Goal: Share content: Share content

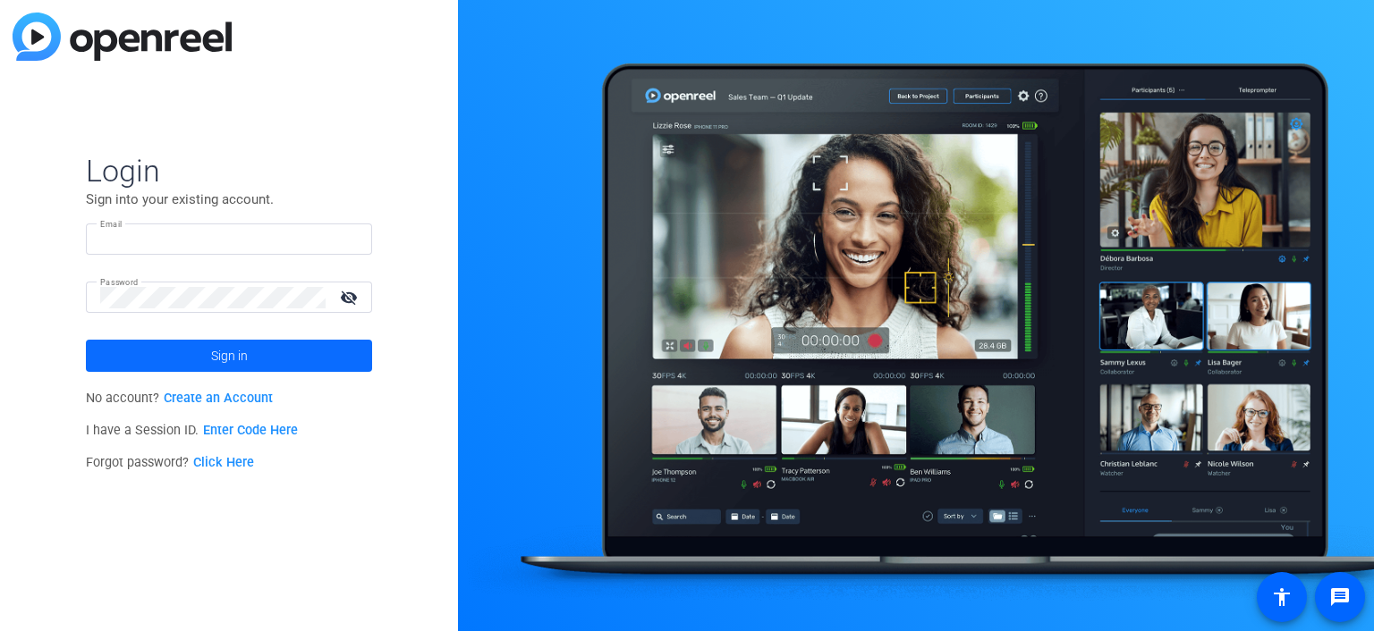
type input "amanda.holden@yardi.com"
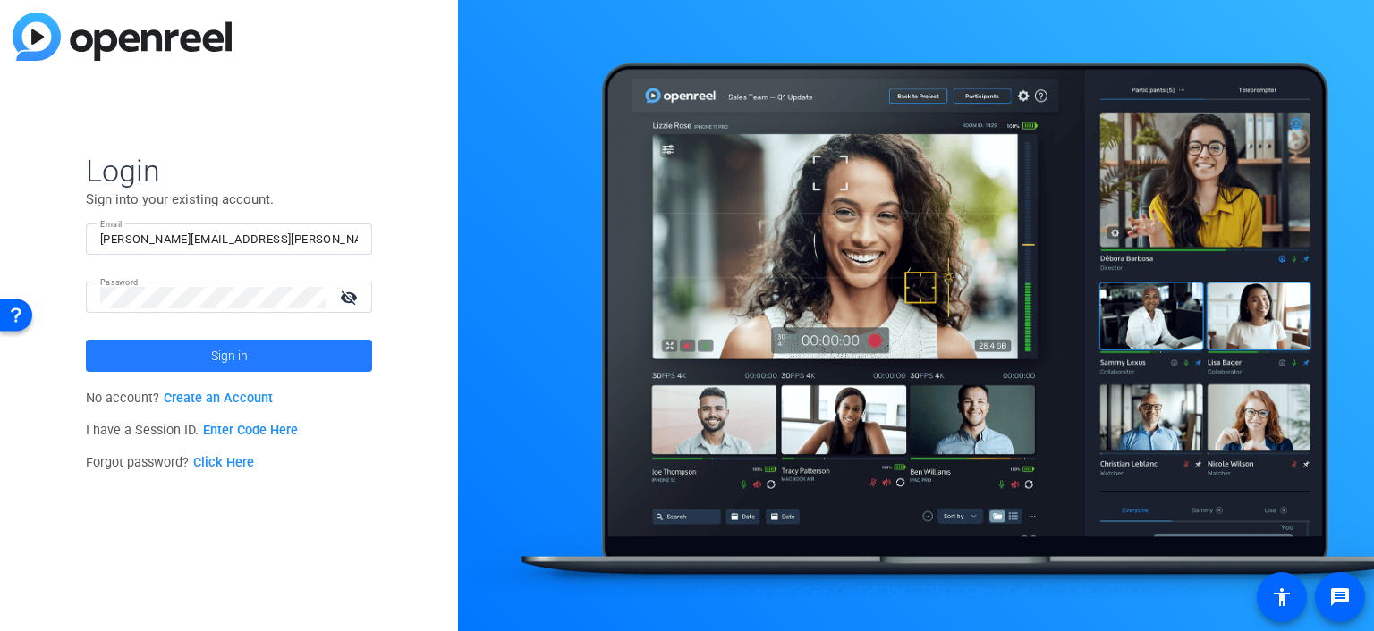
click at [233, 364] on span "Sign in" at bounding box center [229, 356] width 37 height 45
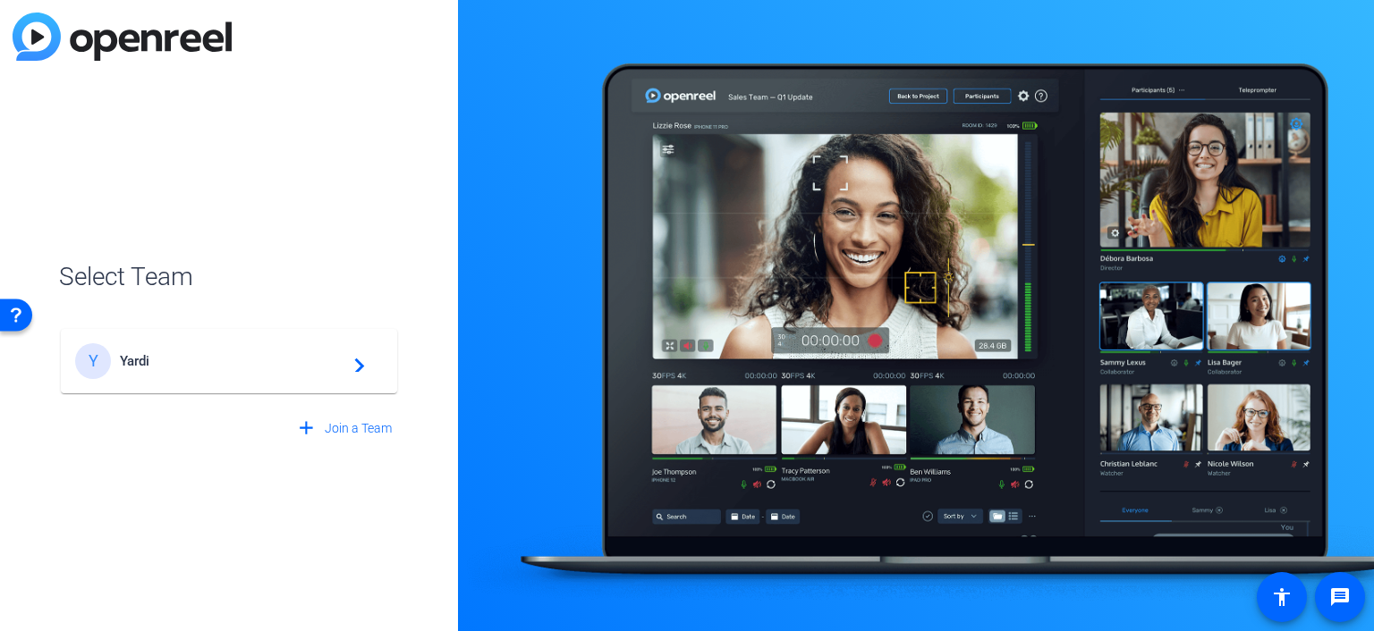
click at [162, 334] on mat-card-content "Y Yardi navigate_next" at bounding box center [229, 361] width 336 height 64
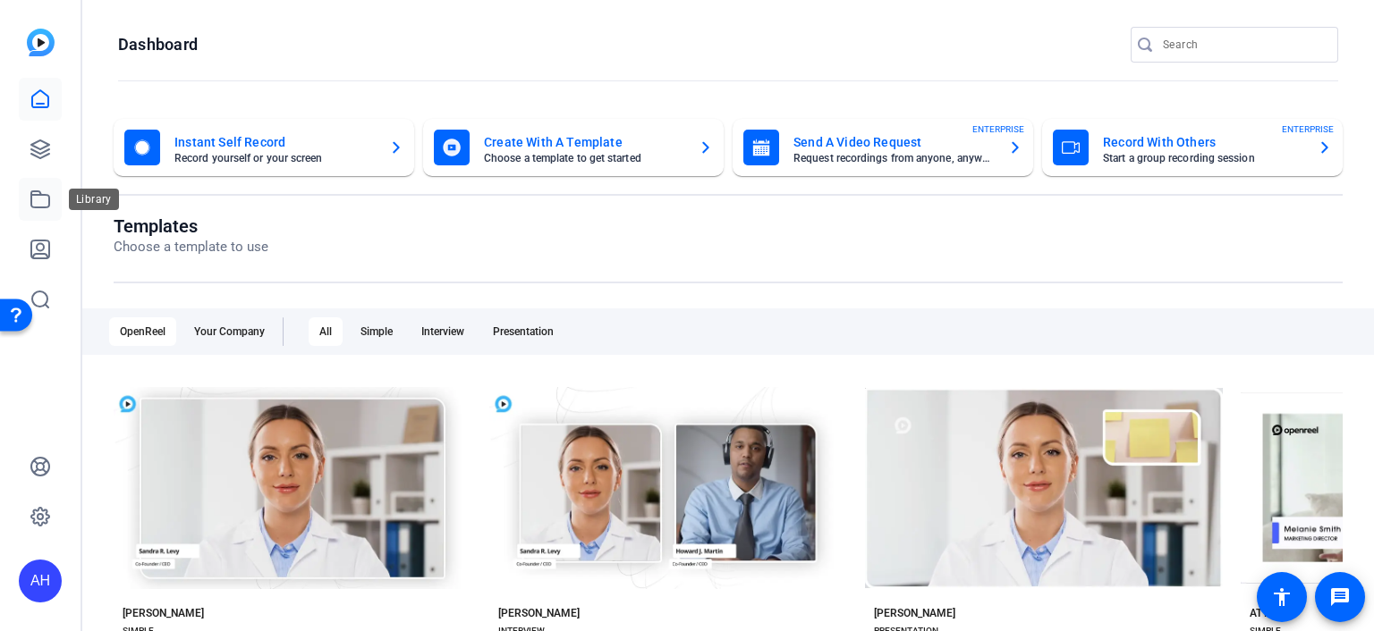
click at [39, 193] on icon at bounding box center [40, 199] width 21 height 21
click at [44, 206] on icon at bounding box center [40, 199] width 21 height 21
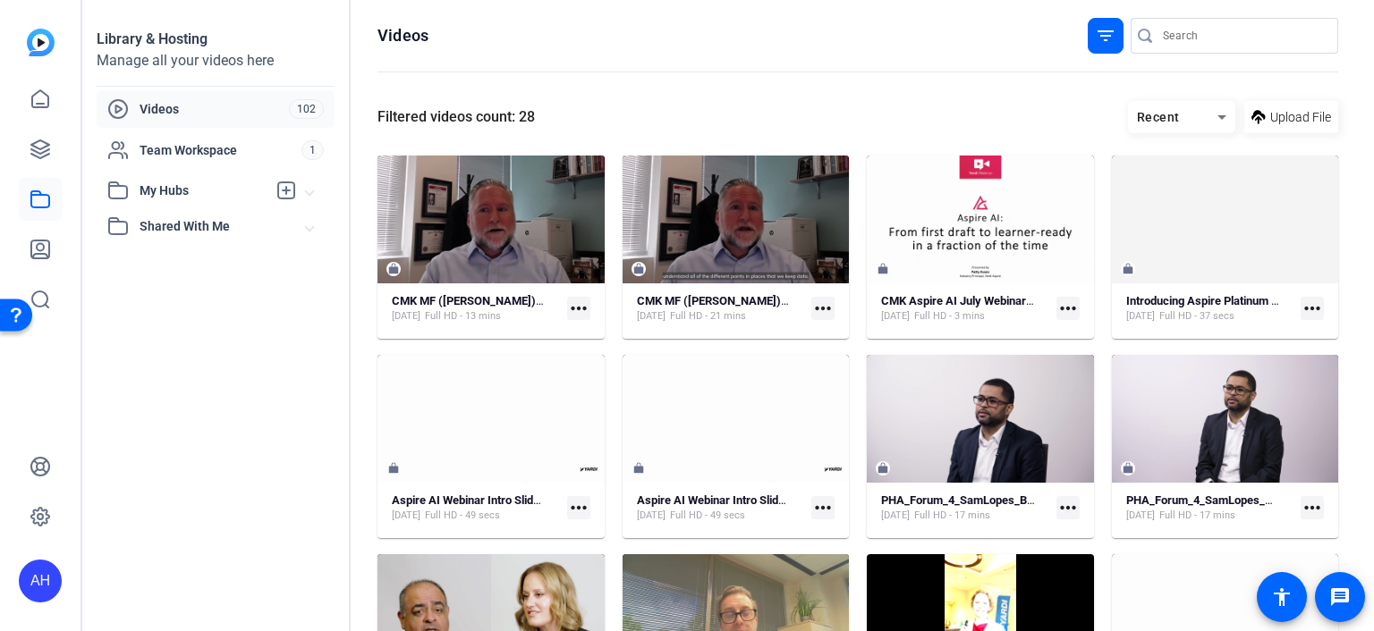
click at [1189, 29] on input "Search" at bounding box center [1242, 35] width 161 height 21
click at [1107, 38] on div "filter_list" at bounding box center [1105, 36] width 36 height 36
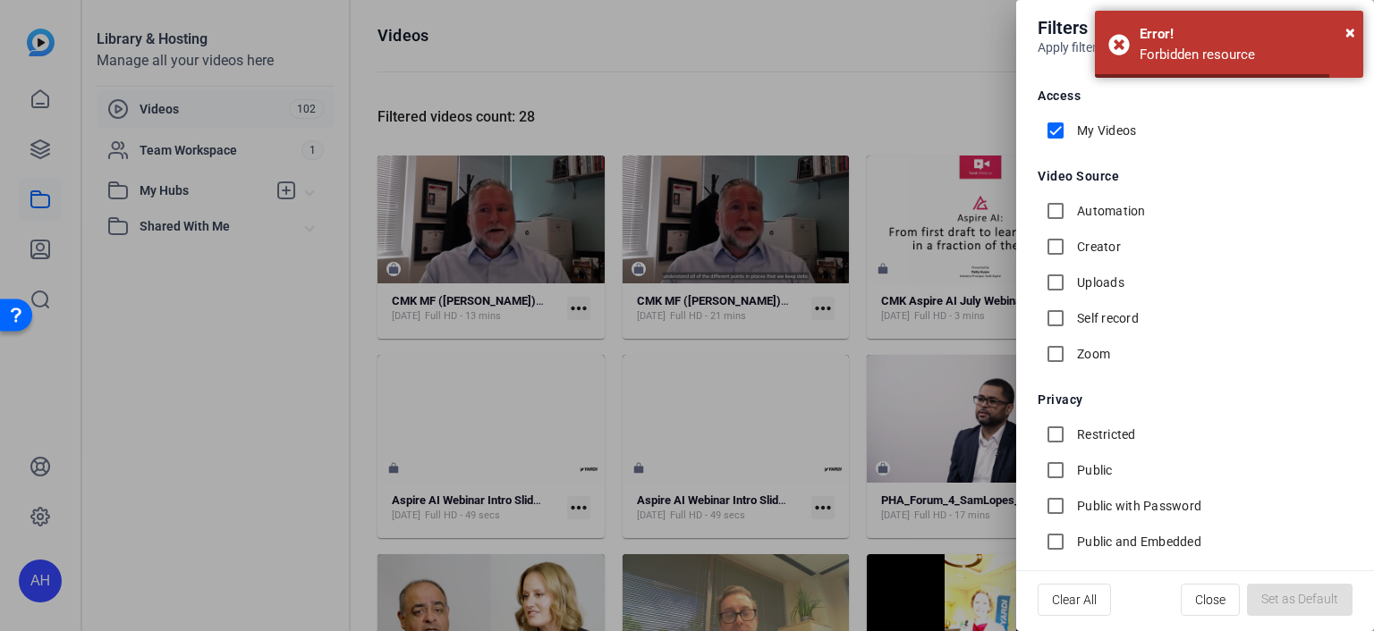
click at [1096, 124] on label "My Videos" at bounding box center [1104, 131] width 63 height 18
click at [1073, 124] on input "My Videos" at bounding box center [1055, 131] width 36 height 36
checkbox input "false"
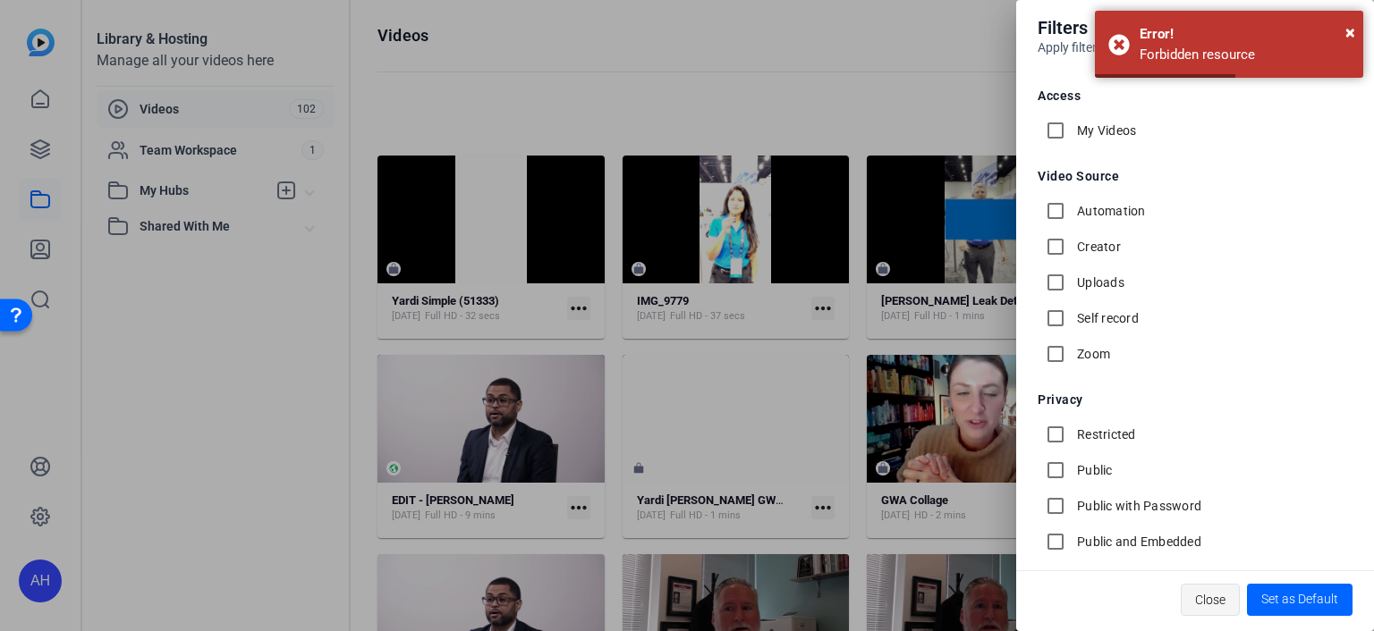
click at [1214, 595] on span "Close" at bounding box center [1210, 600] width 30 height 34
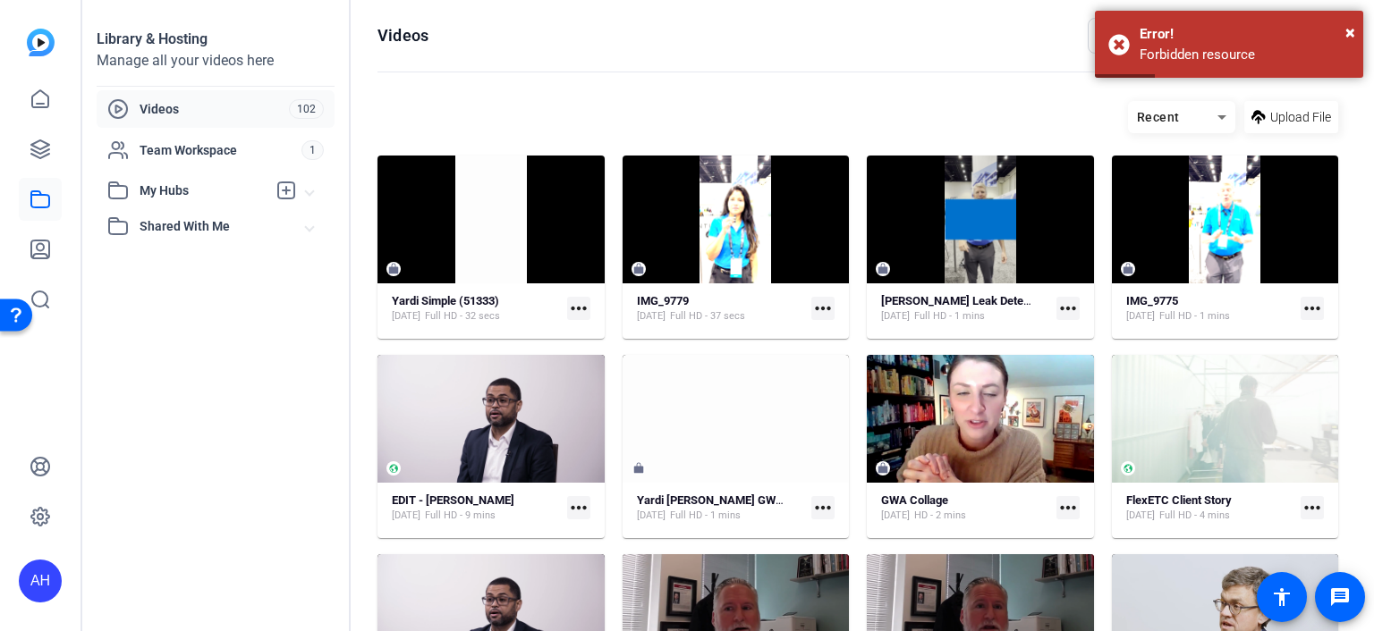
click at [579, 505] on mat-icon "more_horiz" at bounding box center [578, 507] width 23 height 23
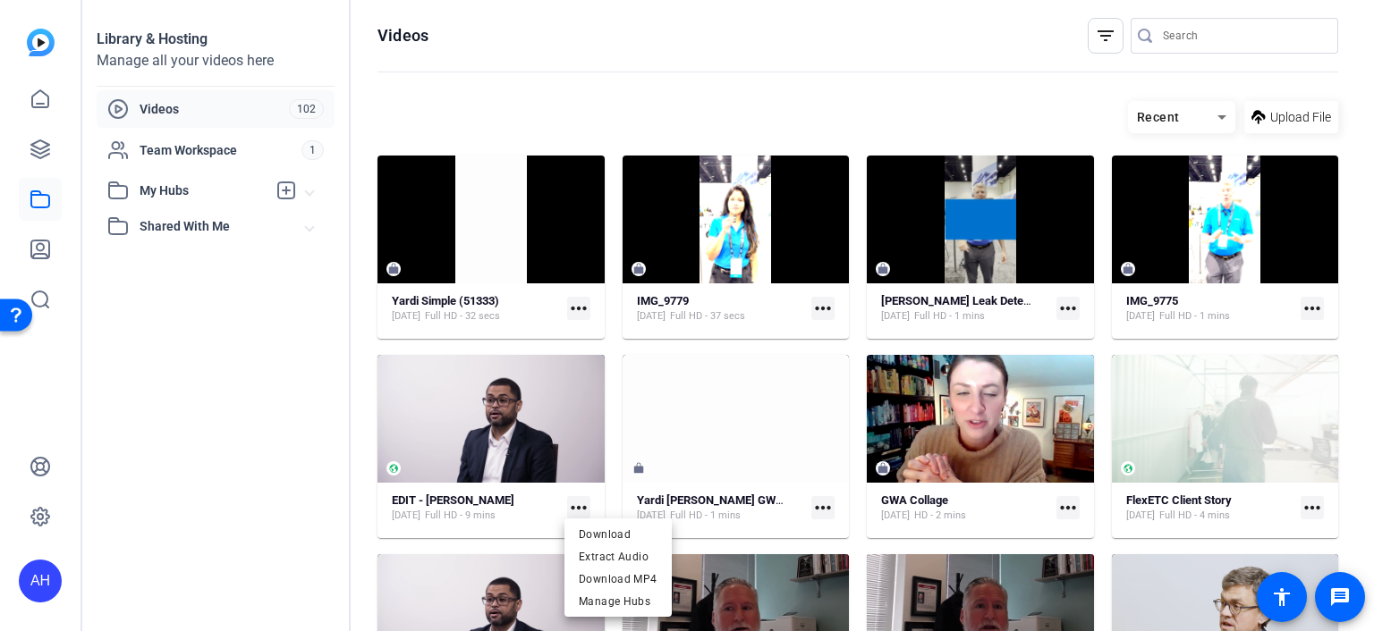
click at [337, 486] on div at bounding box center [687, 315] width 1374 height 631
click at [569, 503] on mat-icon "more_horiz" at bounding box center [578, 507] width 23 height 23
click at [522, 411] on div at bounding box center [687, 315] width 1374 height 631
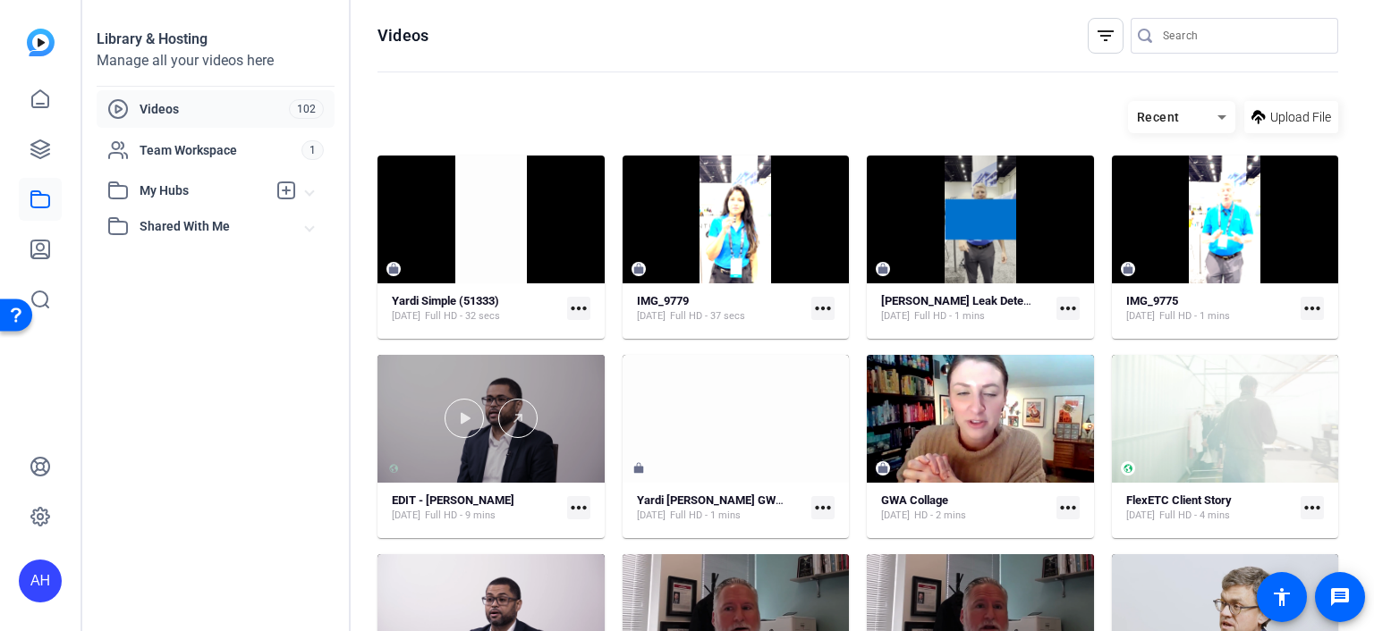
click at [502, 385] on div at bounding box center [490, 419] width 227 height 128
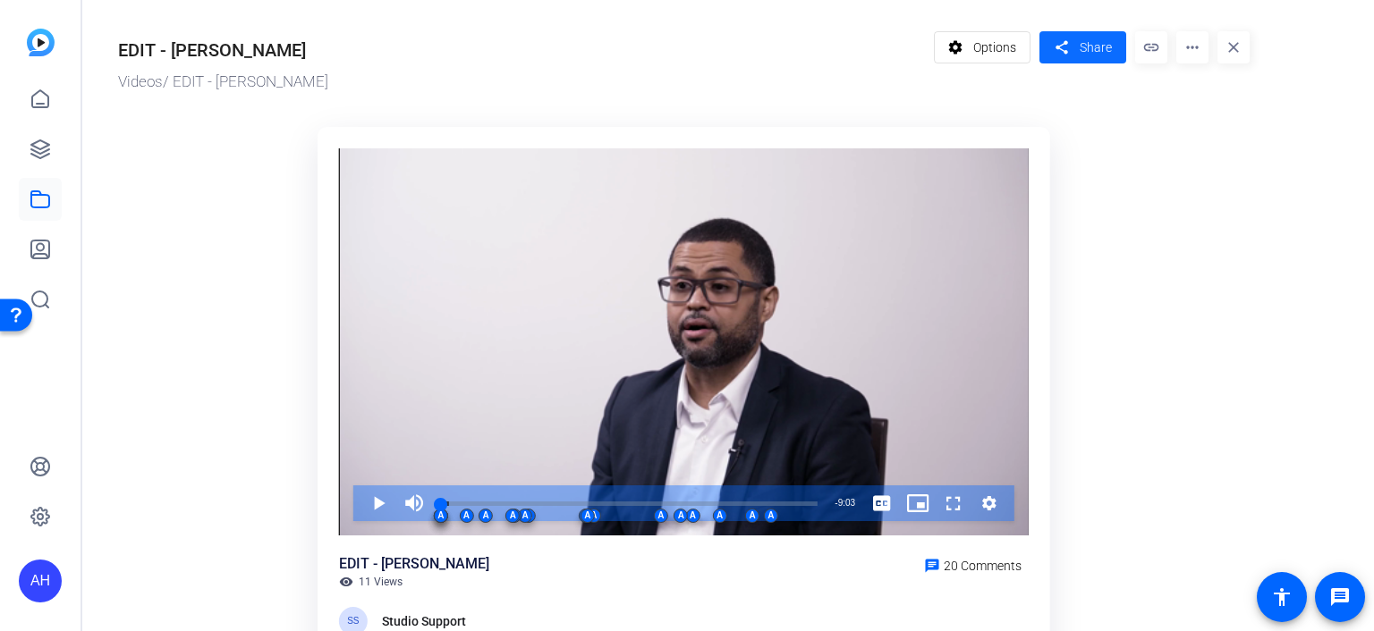
click at [1089, 49] on span "Share" at bounding box center [1095, 47] width 32 height 19
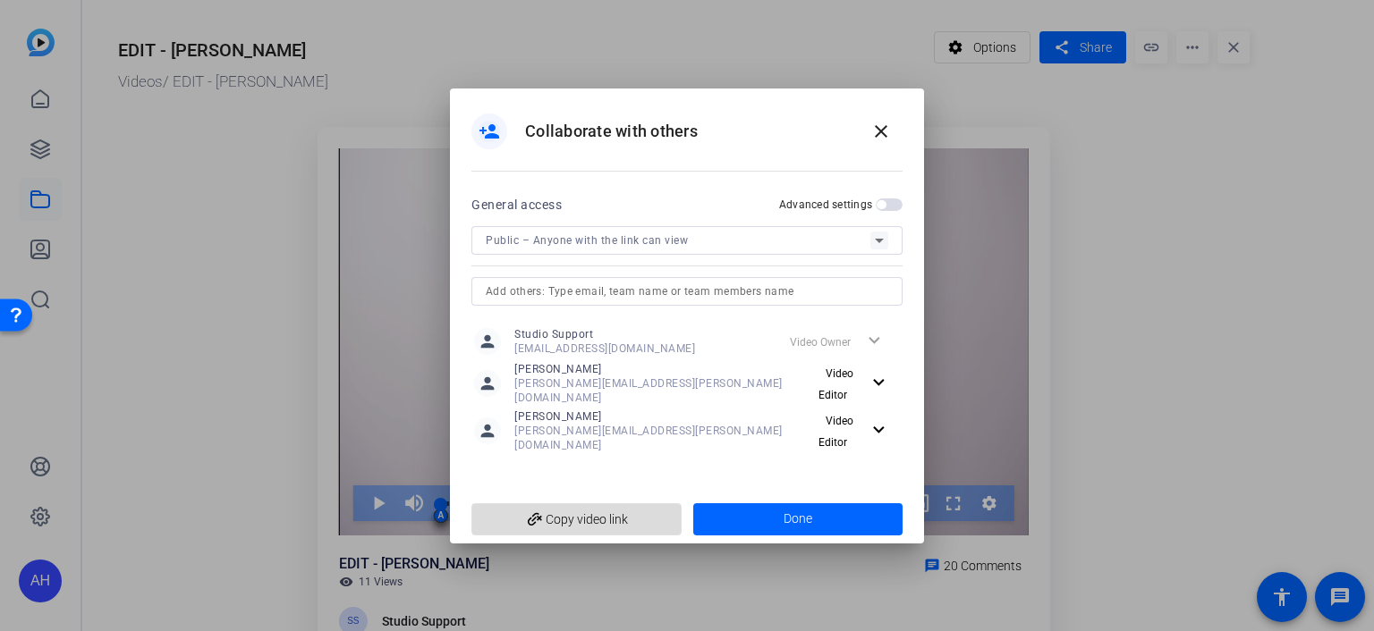
click at [623, 511] on span "add_link Copy video link" at bounding box center [577, 520] width 182 height 34
click at [883, 142] on mat-icon "close" at bounding box center [880, 131] width 21 height 21
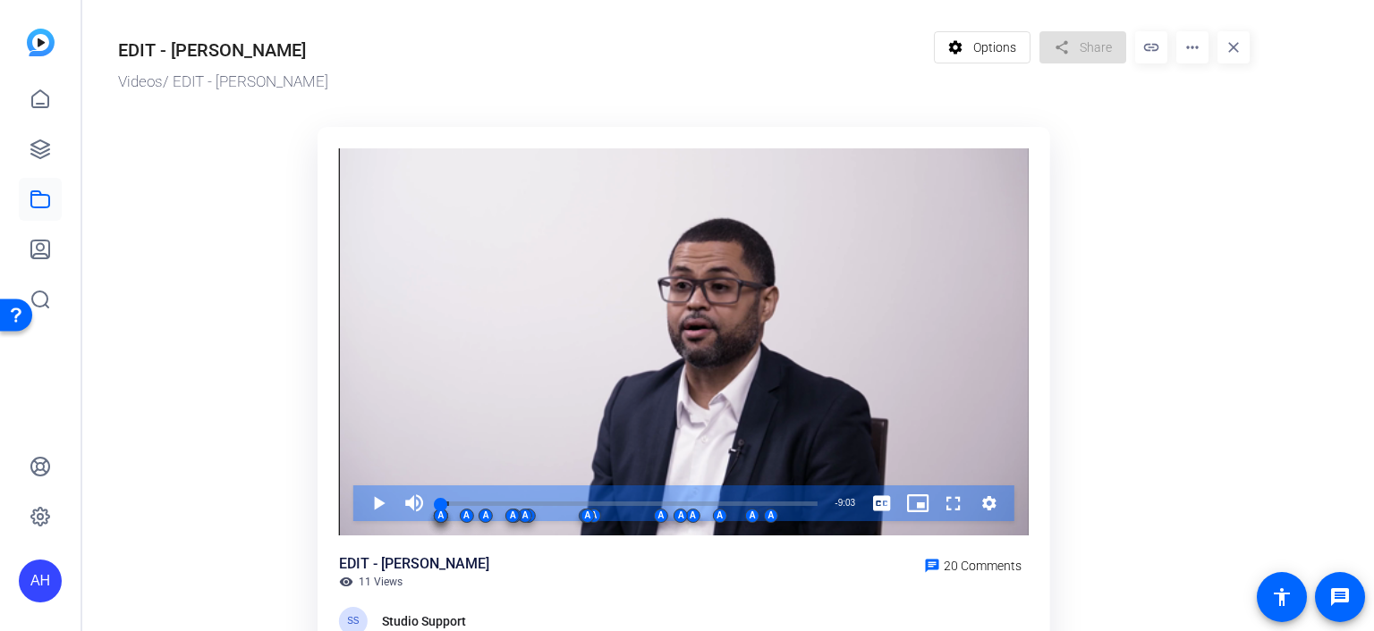
click at [1162, 253] on ktd-grid "Video Player is loading. Play Video Play Mute Current Time 0:00 / Duration 9:03…" at bounding box center [683, 415] width 1131 height 599
click at [1180, 47] on mat-icon "more_horiz" at bounding box center [1192, 47] width 32 height 32
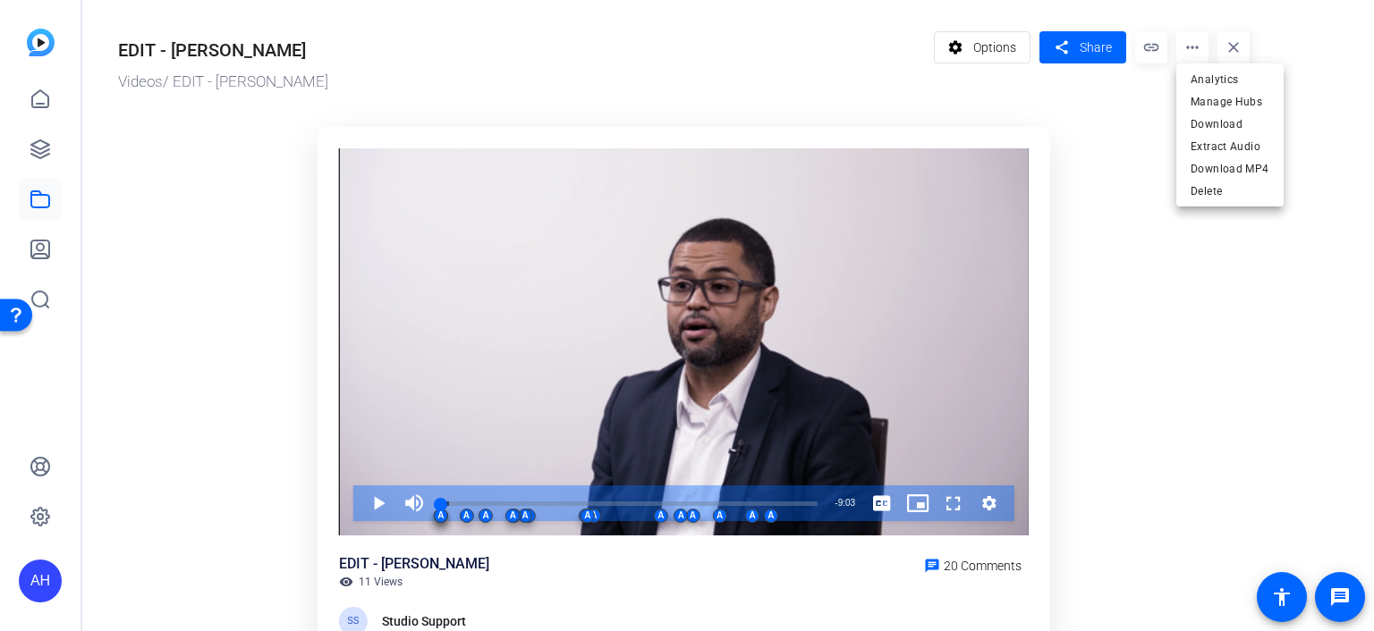
drag, startPoint x: 212, startPoint y: 497, endPoint x: 866, endPoint y: 0, distance: 822.0
click at [213, 497] on div at bounding box center [687, 315] width 1374 height 631
